Goal: Task Accomplishment & Management: Use online tool/utility

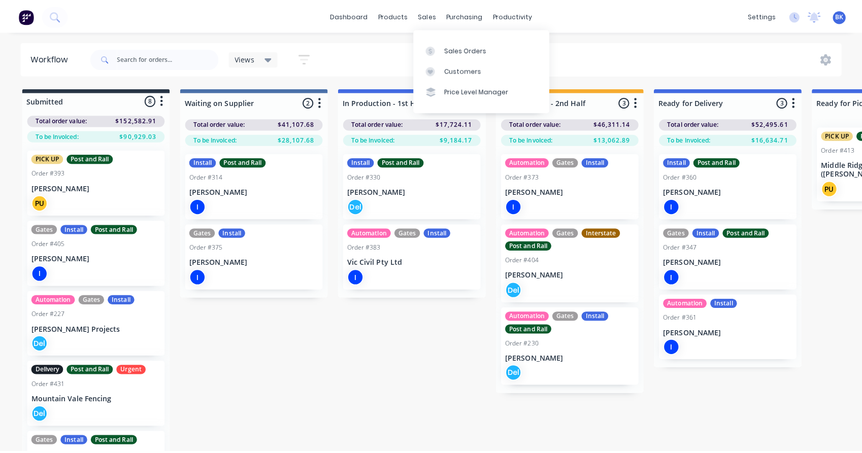
scroll to position [232, 0]
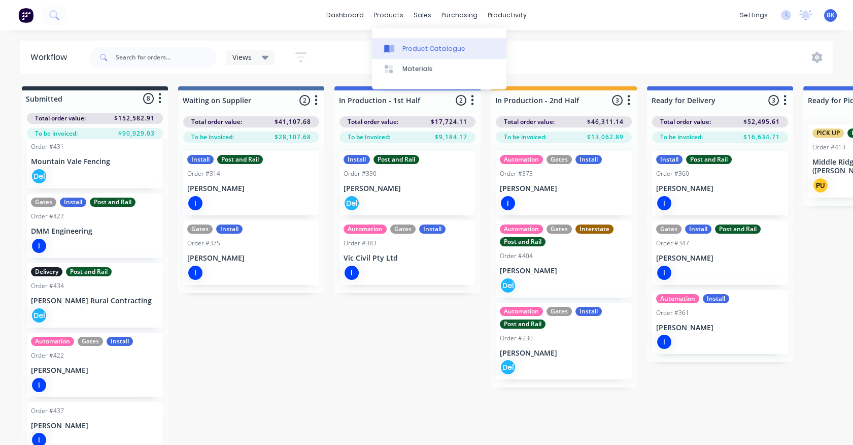
click at [410, 49] on div "Product Catalogue" at bounding box center [434, 48] width 63 height 9
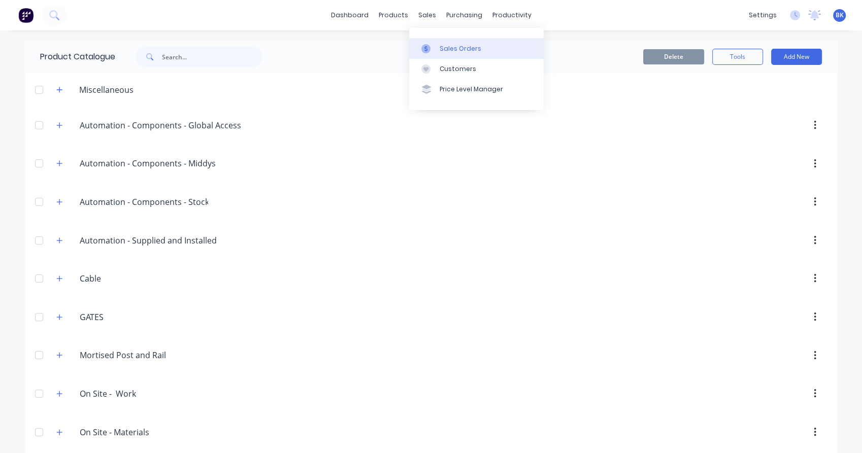
click at [442, 52] on div "Sales Orders" at bounding box center [461, 48] width 42 height 9
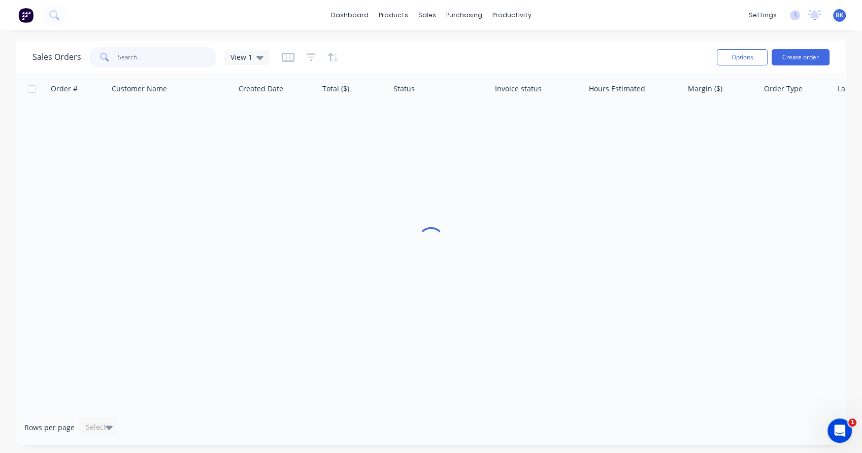
click at [182, 64] on input "text" at bounding box center [167, 57] width 99 height 20
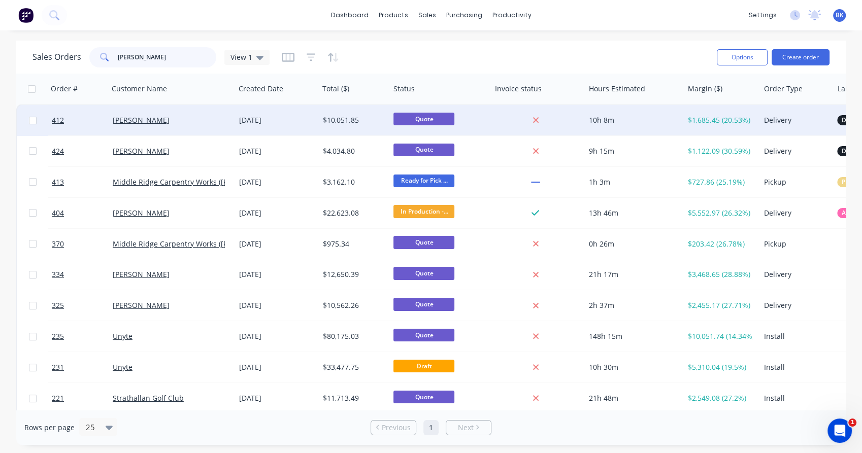
type input "chris"
click at [191, 133] on div "[PERSON_NAME]" at bounding box center [172, 120] width 126 height 30
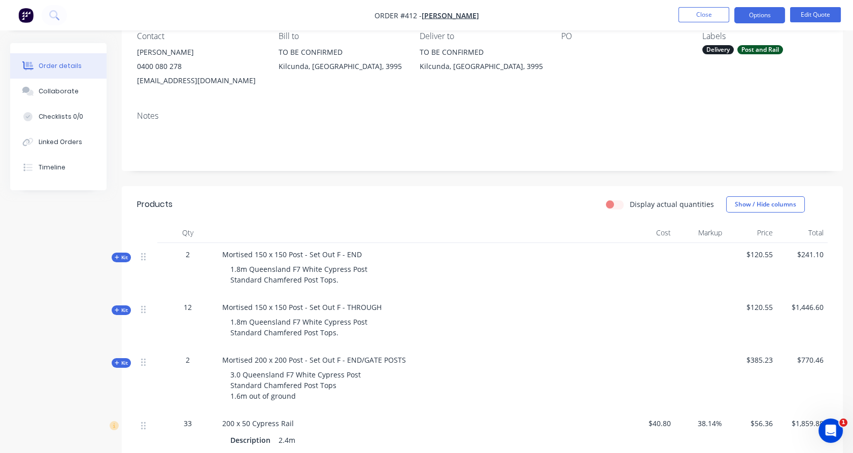
scroll to position [85, 0]
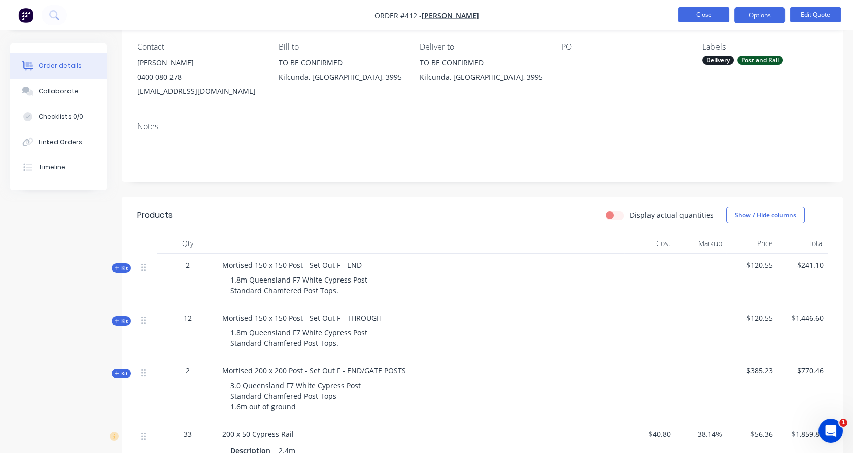
click at [718, 13] on button "Close" at bounding box center [704, 14] width 51 height 15
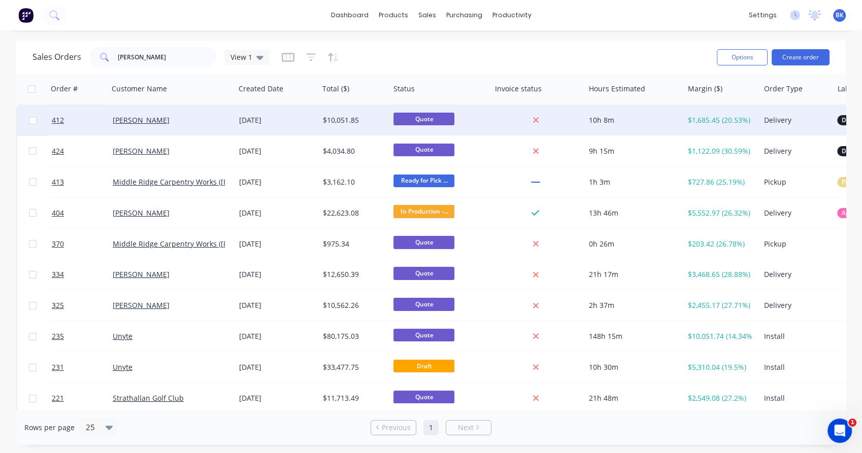
click at [206, 113] on div "[PERSON_NAME]" at bounding box center [172, 120] width 126 height 30
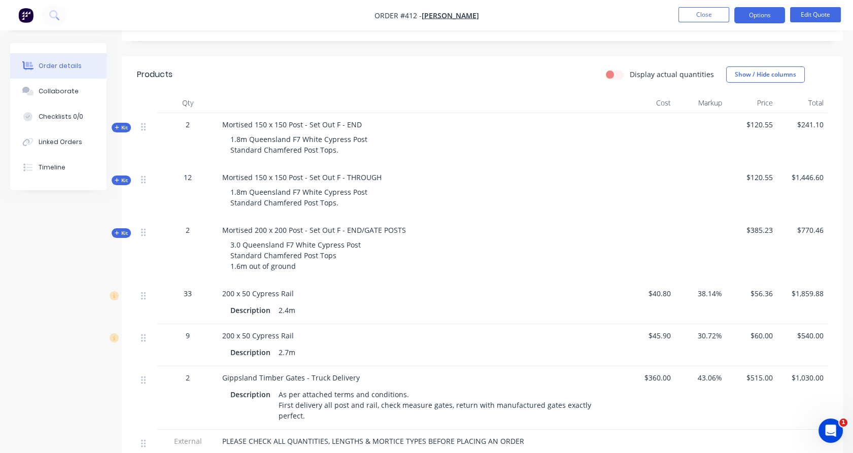
scroll to position [225, 0]
click at [770, 16] on button "Options" at bounding box center [760, 15] width 51 height 16
click at [711, 12] on button "Close" at bounding box center [704, 14] width 51 height 15
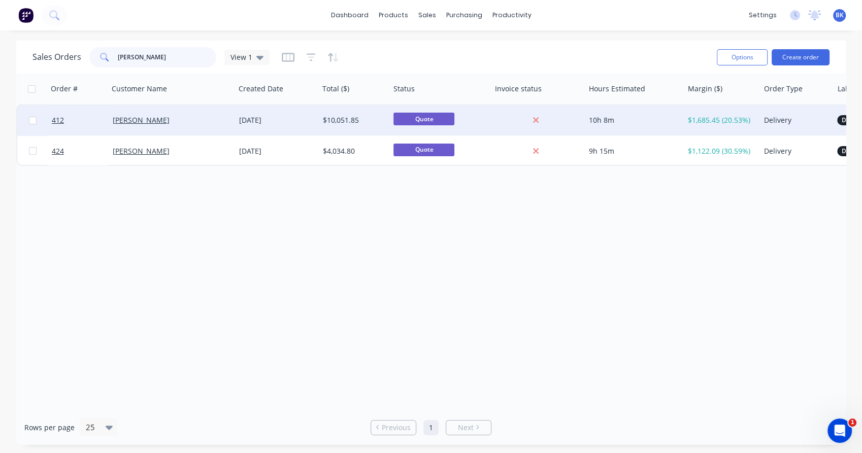
type input "chris hu"
click at [188, 125] on div "[PERSON_NAME]" at bounding box center [172, 120] width 126 height 30
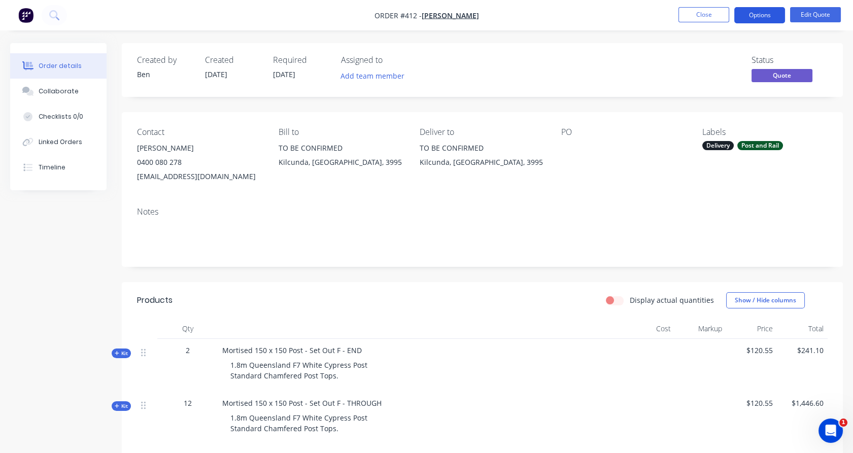
click at [765, 20] on button "Options" at bounding box center [760, 15] width 51 height 16
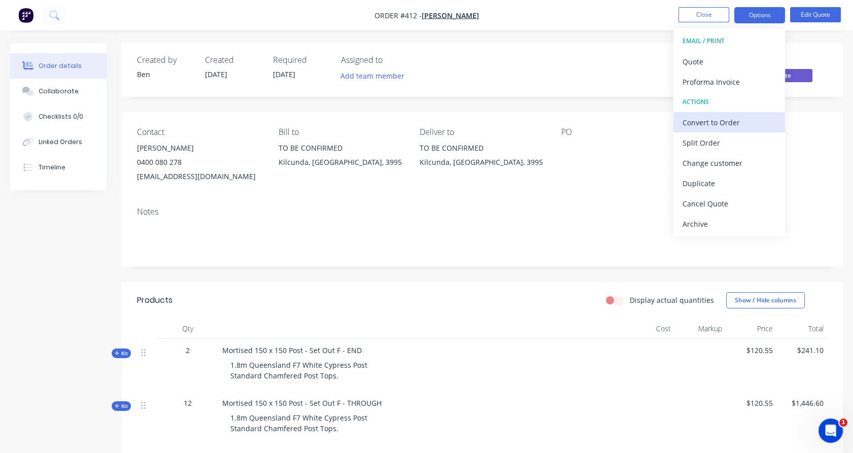
click at [730, 123] on div "Convert to Order" at bounding box center [729, 122] width 93 height 15
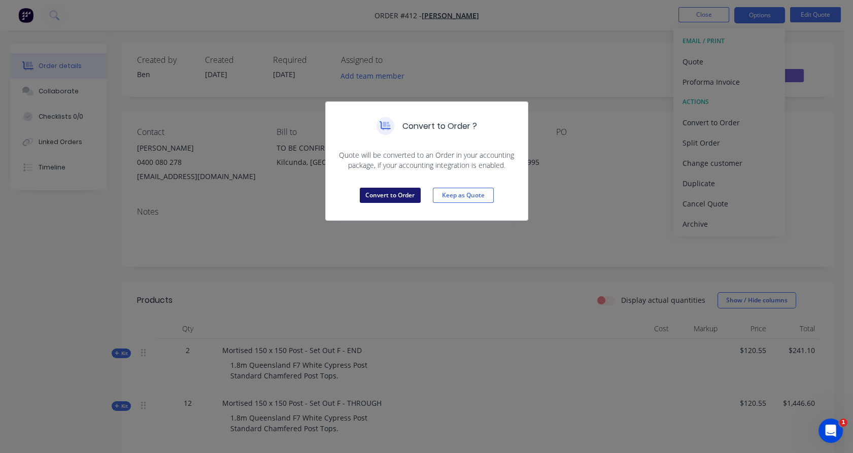
click at [406, 203] on button "Convert to Order" at bounding box center [390, 195] width 61 height 15
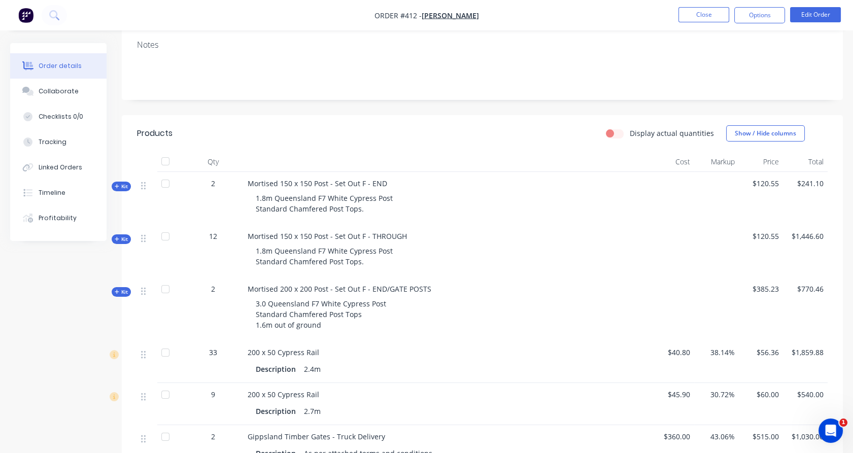
scroll to position [169, 0]
click at [767, 17] on button "Options" at bounding box center [760, 15] width 51 height 16
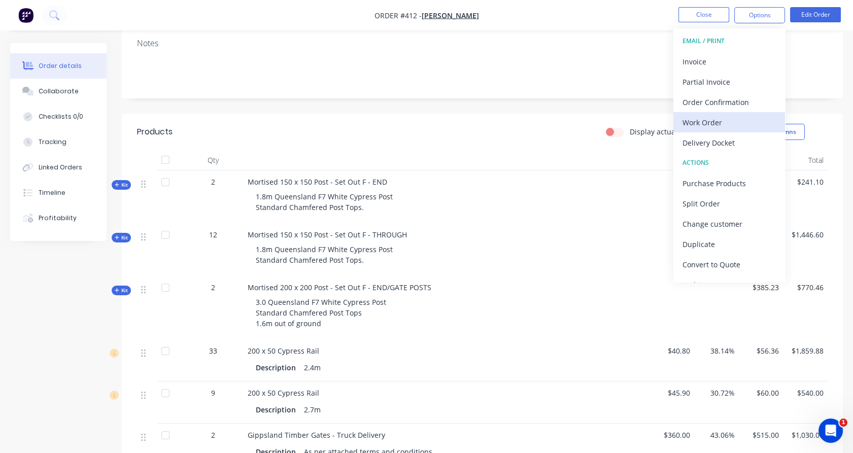
click at [747, 115] on div "Work Order" at bounding box center [729, 122] width 93 height 15
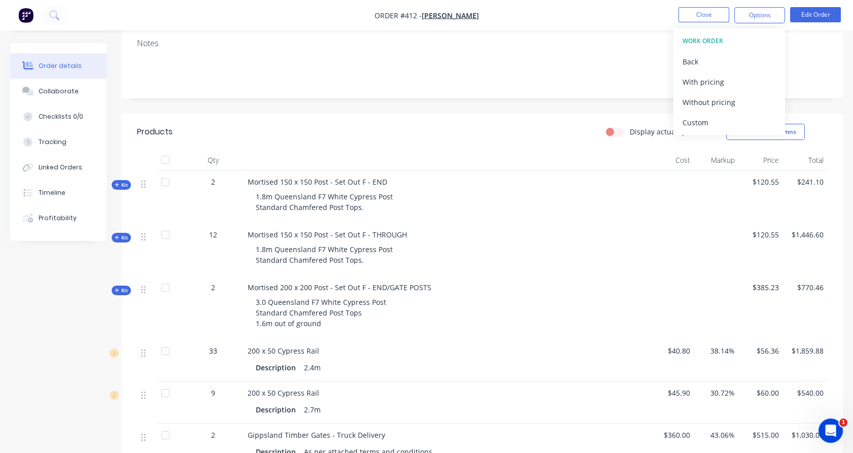
click at [747, 115] on div "Custom" at bounding box center [729, 122] width 93 height 15
click at [744, 103] on div "Without pricing" at bounding box center [729, 102] width 93 height 15
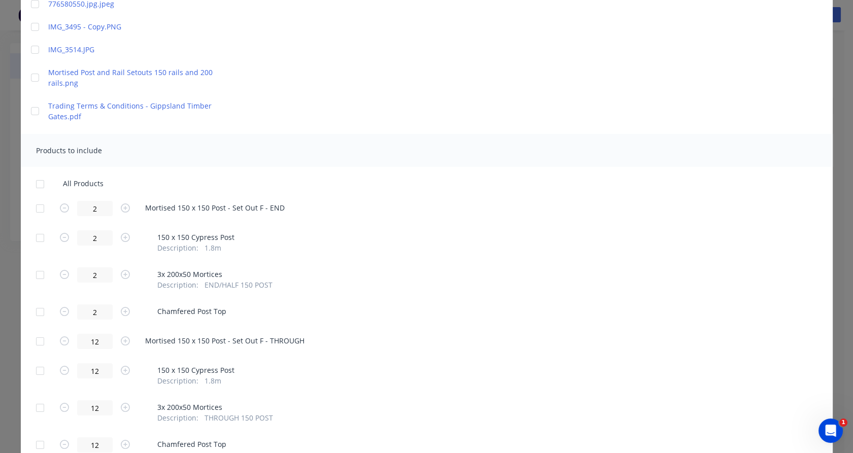
scroll to position [169, 0]
click at [35, 208] on div at bounding box center [40, 208] width 20 height 20
click at [35, 338] on div at bounding box center [40, 341] width 20 height 20
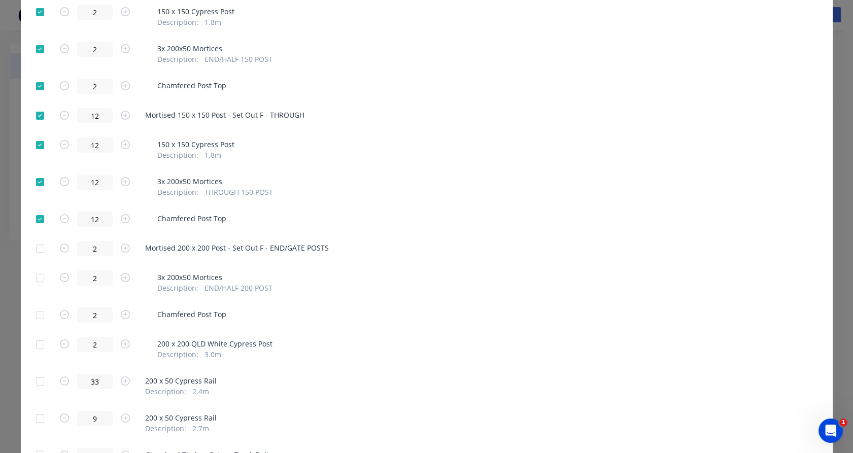
click at [34, 248] on div at bounding box center [40, 249] width 20 height 20
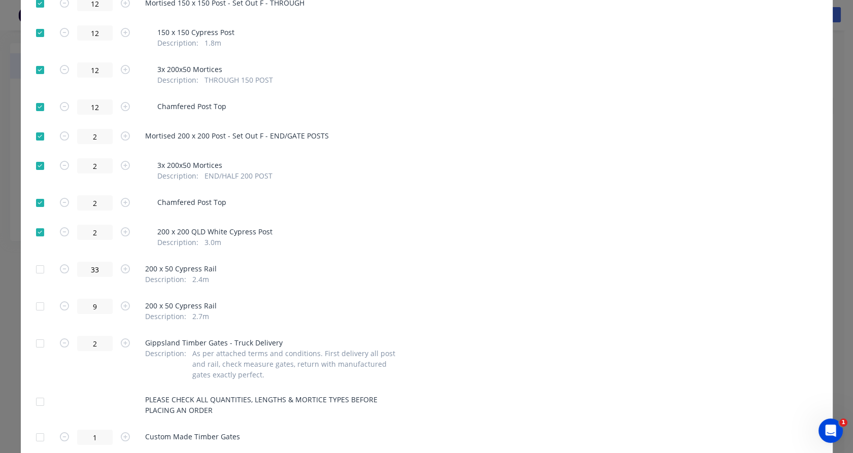
scroll to position [507, 0]
click at [38, 269] on div at bounding box center [40, 269] width 20 height 20
click at [31, 306] on div at bounding box center [40, 306] width 20 height 20
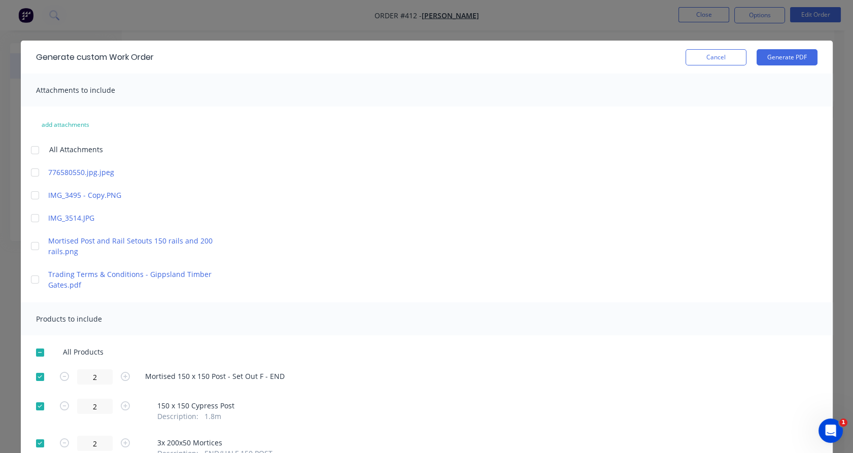
scroll to position [160, 0]
click at [786, 59] on button "Generate PDF" at bounding box center [787, 57] width 61 height 16
drag, startPoint x: 715, startPoint y: 61, endPoint x: 717, endPoint y: 20, distance: 41.2
click at [712, 59] on button "Cancel" at bounding box center [716, 57] width 61 height 16
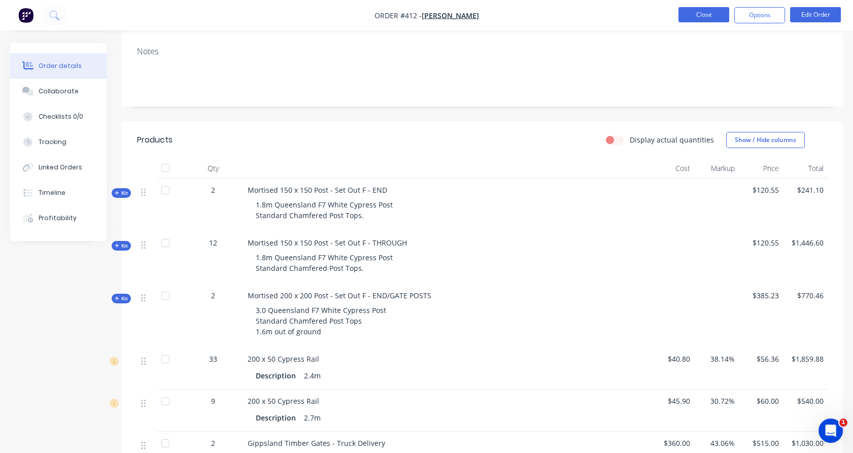
click at [712, 16] on button "Close" at bounding box center [704, 14] width 51 height 15
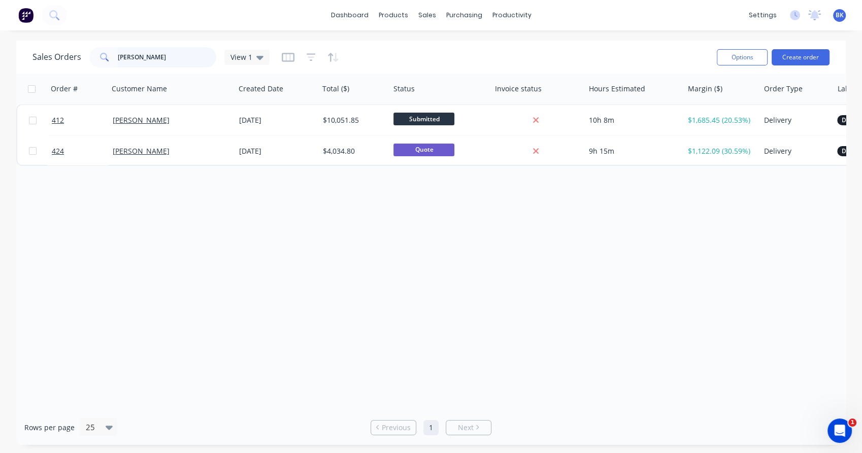
click at [162, 61] on input "chris hu" at bounding box center [167, 57] width 99 height 20
type input "rod li"
click at [207, 125] on div "[PERSON_NAME]" at bounding box center [169, 120] width 113 height 10
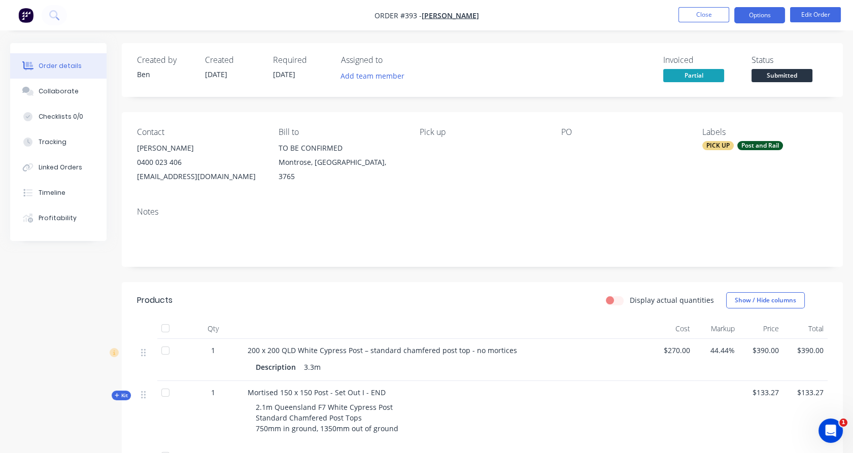
click at [746, 21] on button "Options" at bounding box center [760, 15] width 51 height 16
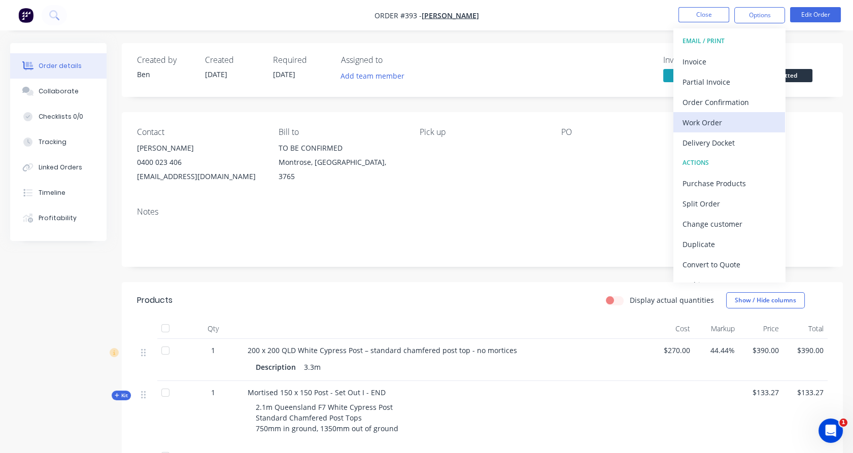
click at [731, 124] on div "Work Order" at bounding box center [729, 122] width 93 height 15
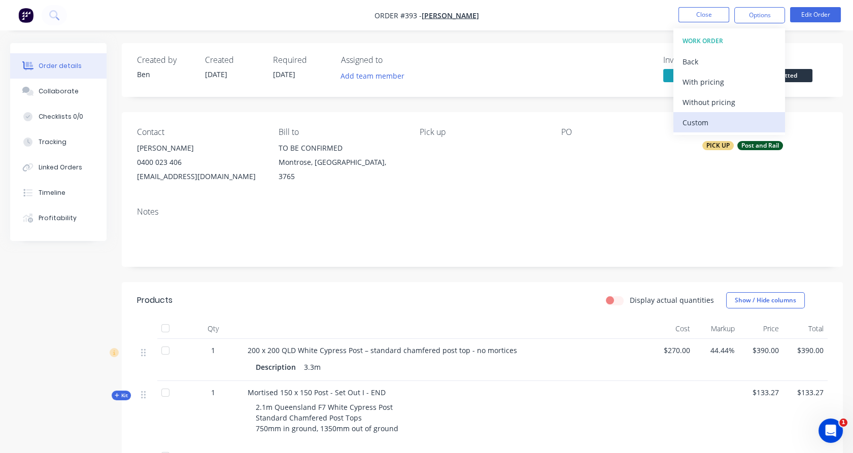
click at [727, 125] on div "Custom" at bounding box center [729, 122] width 93 height 15
click at [721, 103] on div "Without pricing" at bounding box center [729, 102] width 93 height 15
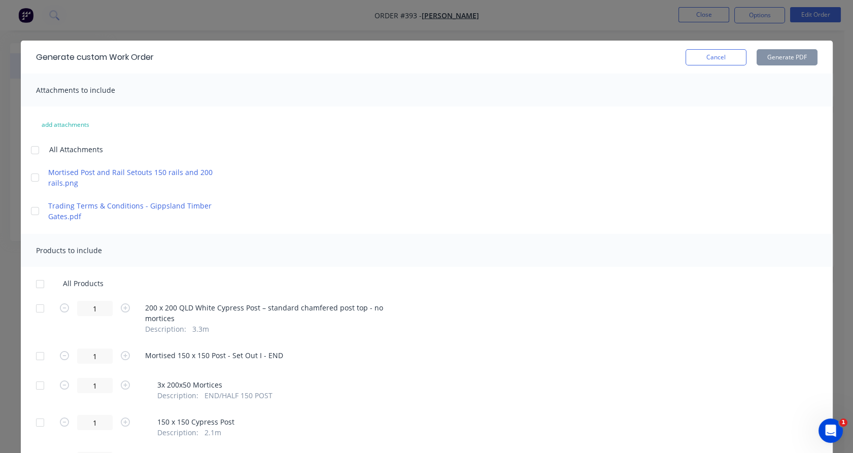
click at [37, 284] on div at bounding box center [40, 284] width 20 height 20
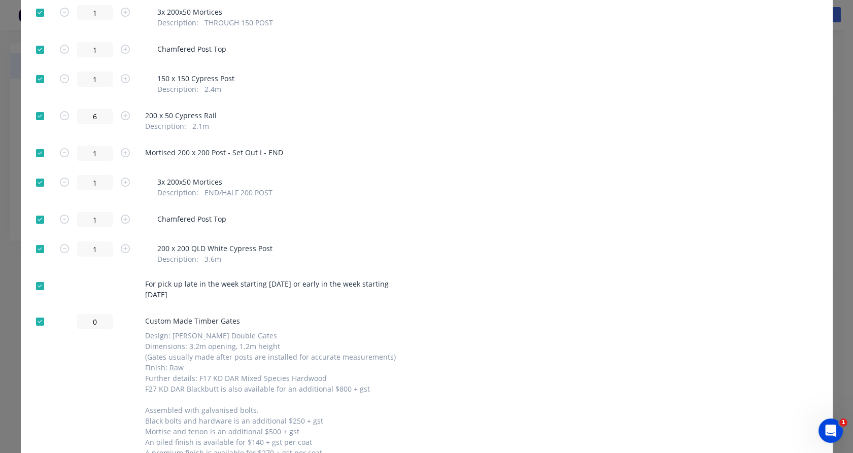
scroll to position [507, 0]
click at [35, 321] on div at bounding box center [40, 321] width 20 height 20
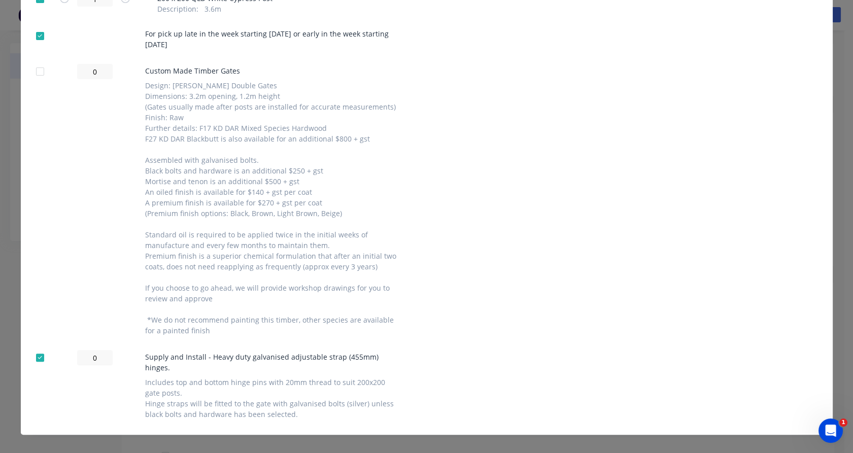
scroll to position [0, 0]
click at [36, 360] on div at bounding box center [40, 358] width 20 height 20
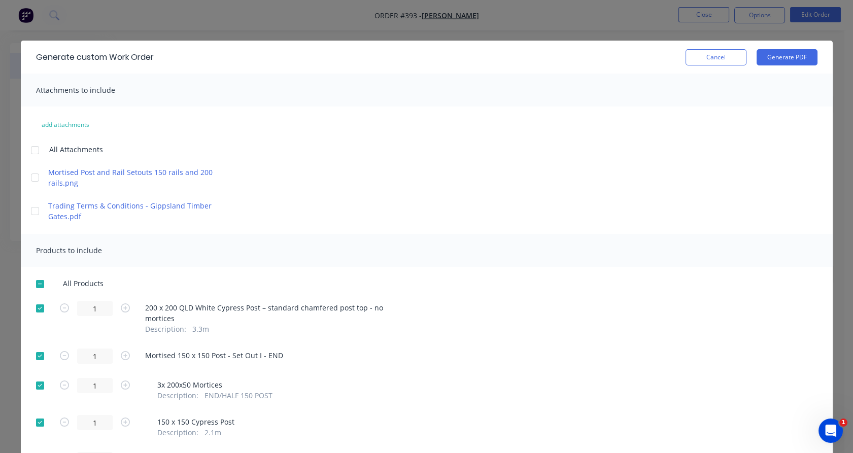
drag, startPoint x: 774, startPoint y: 53, endPoint x: 772, endPoint y: 47, distance: 6.4
click at [774, 47] on div "Generate custom Work Order Cancel Generate PDF" at bounding box center [427, 57] width 812 height 33
click at [783, 52] on button "Generate PDF" at bounding box center [787, 57] width 61 height 16
click at [712, 59] on button "Cancel" at bounding box center [716, 57] width 61 height 16
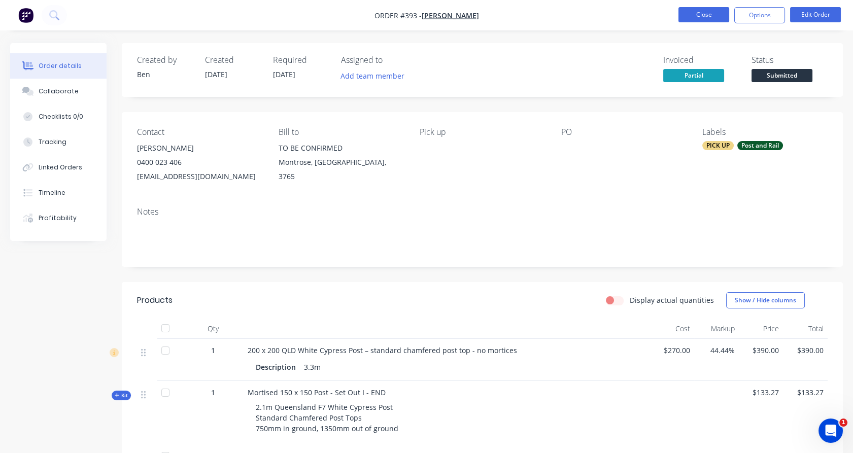
click at [711, 19] on button "Close" at bounding box center [704, 14] width 51 height 15
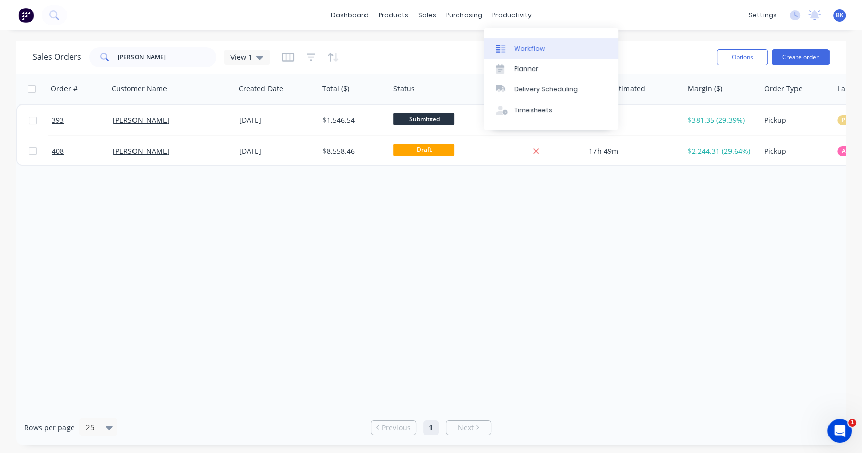
click at [521, 38] on link "Workflow" at bounding box center [551, 48] width 135 height 20
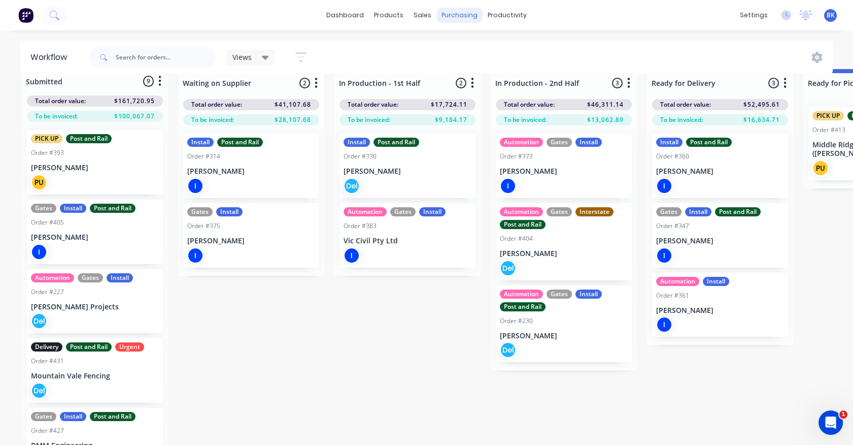
scroll to position [19, 0]
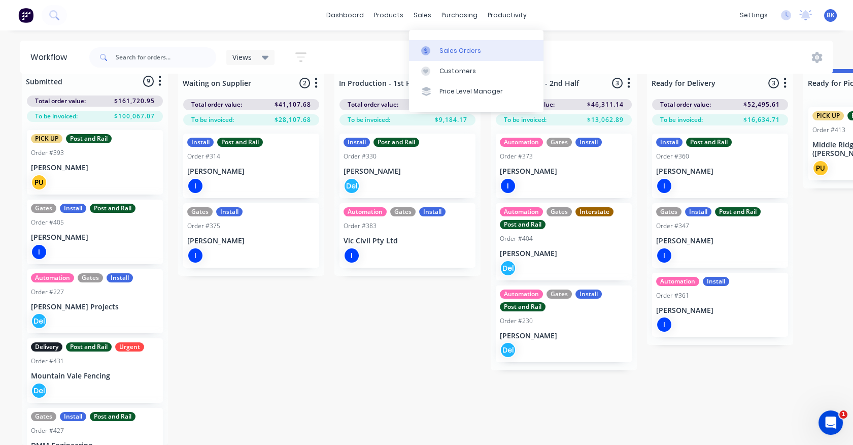
click at [443, 43] on link "Sales Orders" at bounding box center [476, 50] width 135 height 20
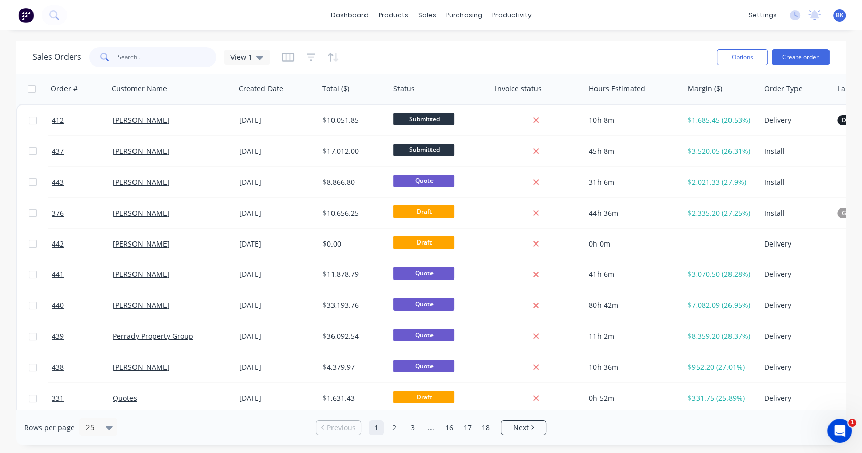
click at [162, 59] on input "text" at bounding box center [167, 57] width 99 height 20
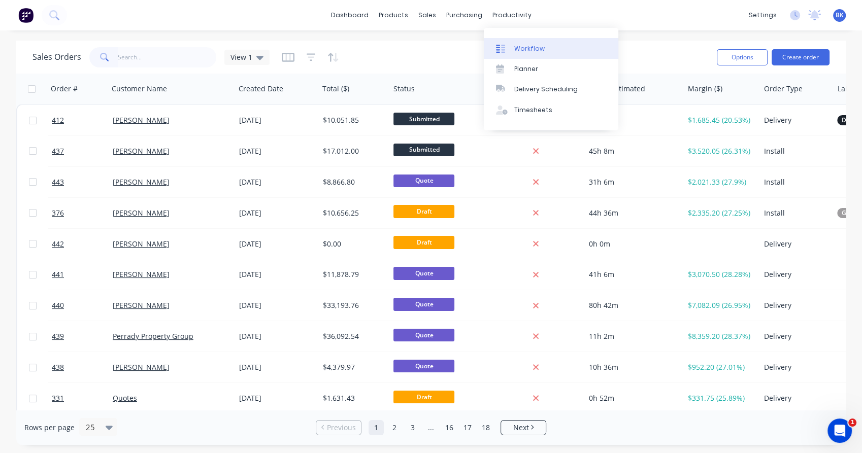
click at [522, 47] on div "Workflow" at bounding box center [529, 48] width 30 height 9
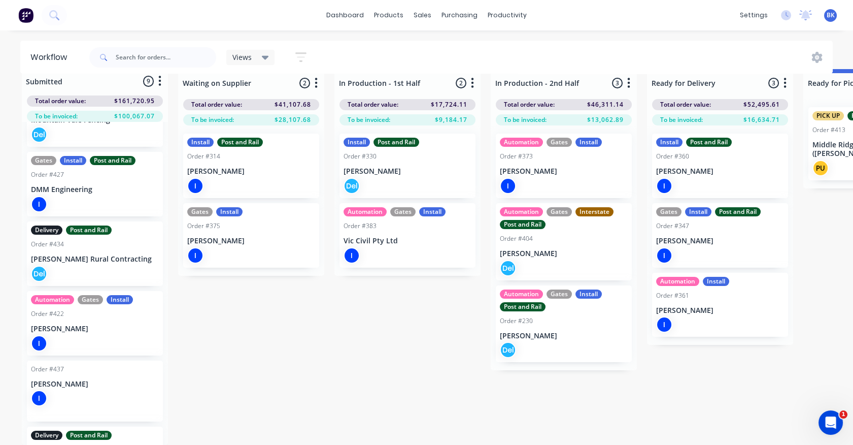
scroll to position [301, 0]
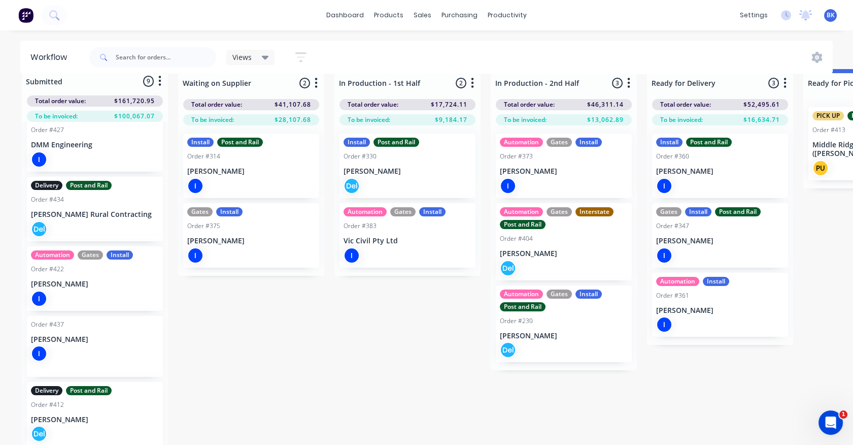
click at [105, 401] on div "Delivery Post and Rail Order #412 [PERSON_NAME] Del" at bounding box center [95, 414] width 136 height 64
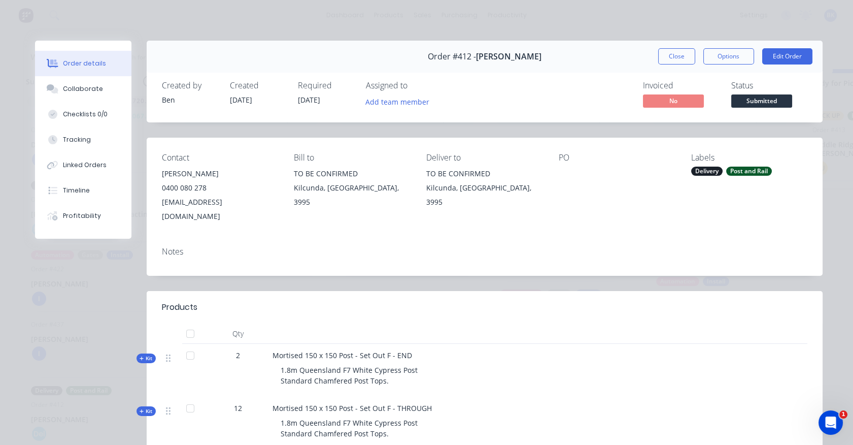
scroll to position [19, 0]
click at [674, 55] on button "Close" at bounding box center [677, 56] width 37 height 16
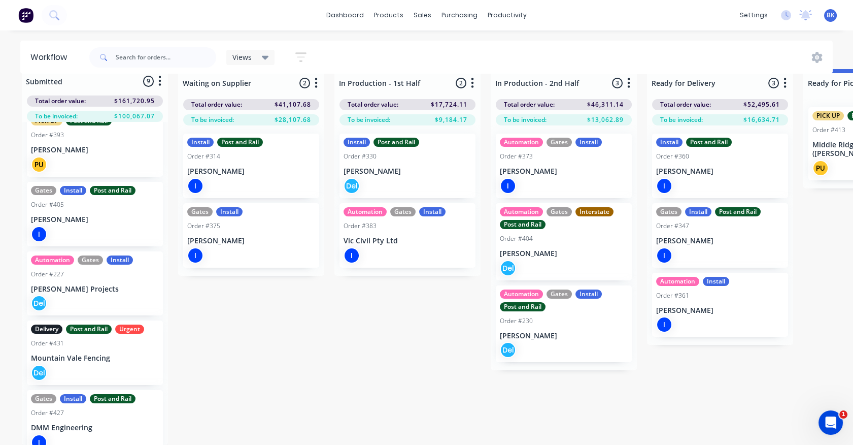
scroll to position [0, 0]
